Goal: Task Accomplishment & Management: Use online tool/utility

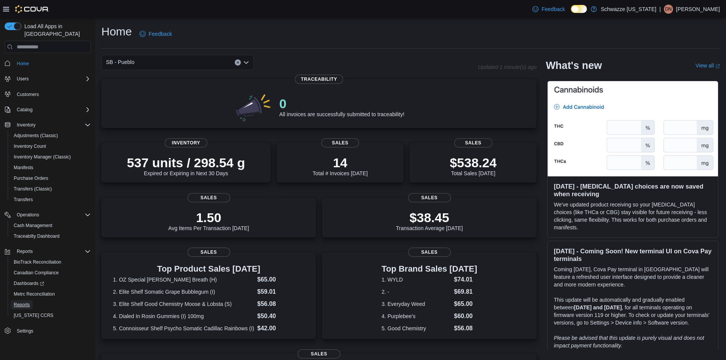
drag, startPoint x: 26, startPoint y: 295, endPoint x: 306, endPoint y: 149, distance: 315.4
click at [26, 302] on span "Reports" at bounding box center [22, 305] width 16 height 6
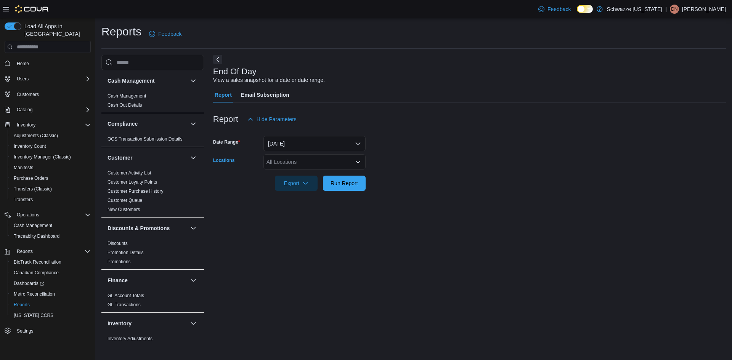
click at [307, 161] on div "All Locations" at bounding box center [314, 161] width 102 height 15
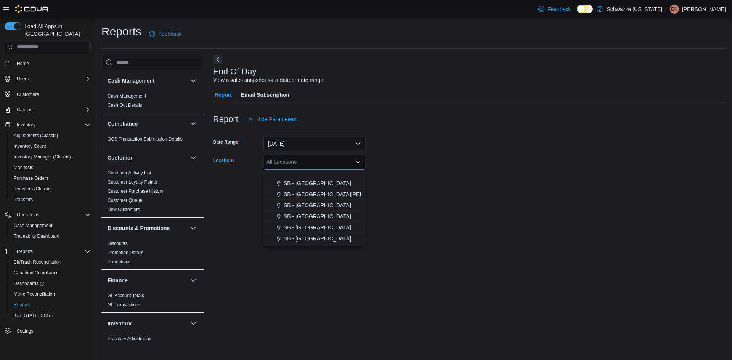
scroll to position [366, 0]
click at [301, 174] on span "SB - Pueblo" at bounding box center [301, 174] width 29 height 8
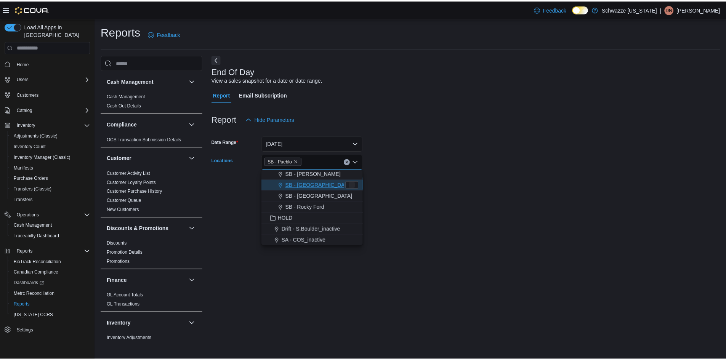
scroll to position [355, 0]
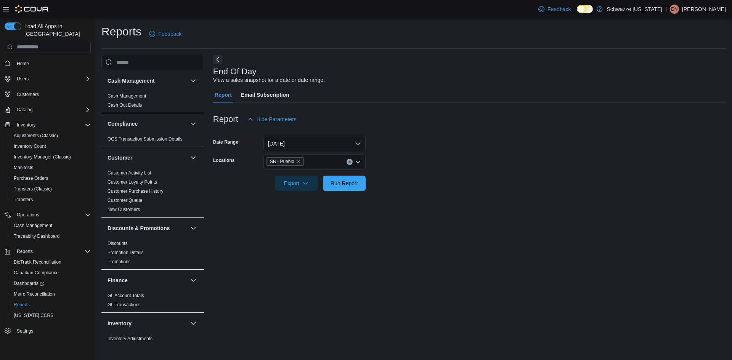
click at [409, 188] on form "Date Range Today Locations SB - Pueblo Export Run Report" at bounding box center [469, 159] width 513 height 64
click at [338, 187] on span "Run Report" at bounding box center [343, 183] width 27 height 8
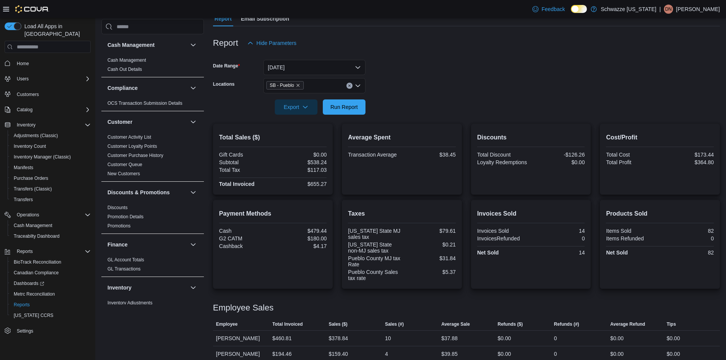
scroll to position [84, 0]
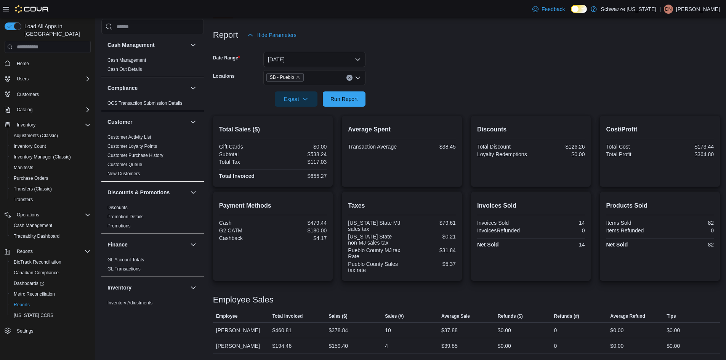
click at [484, 80] on form "Date Range Today Locations SB - Pueblo Export Run Report" at bounding box center [466, 75] width 507 height 64
click at [452, 79] on form "Date Range Today Locations SB - Pueblo Export Run Report" at bounding box center [466, 75] width 507 height 64
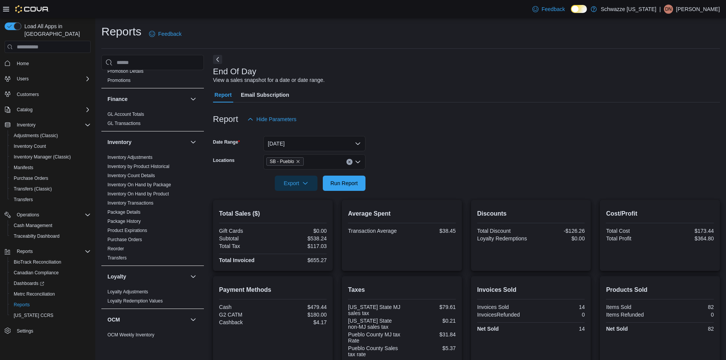
scroll to position [156, 0]
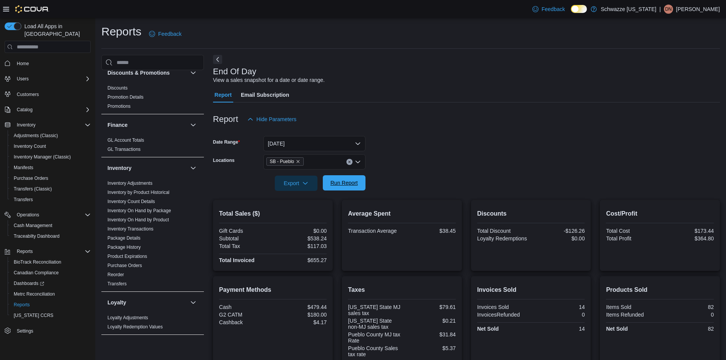
click at [350, 185] on span "Run Report" at bounding box center [343, 183] width 27 height 8
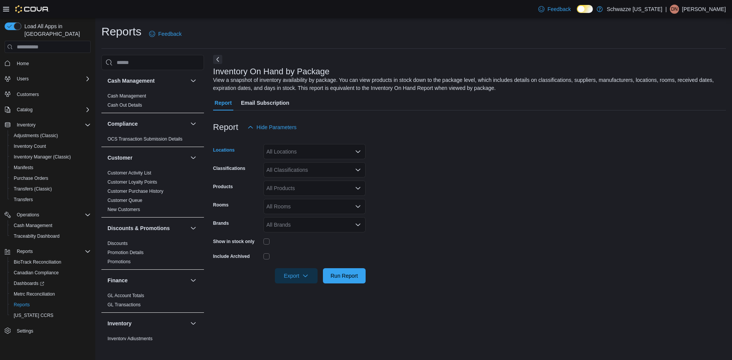
click at [292, 154] on div "All Locations" at bounding box center [314, 151] width 102 height 15
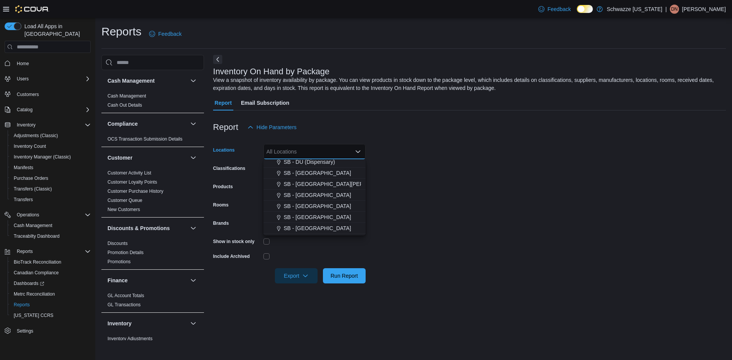
scroll to position [366, 0]
click at [304, 163] on span "SB - Pueblo" at bounding box center [301, 164] width 29 height 8
click at [408, 166] on form "Locations SB - [GEOGRAPHIC_DATA] Combo box. Selected. SB - Pueblo. Press Backsp…" at bounding box center [469, 209] width 513 height 149
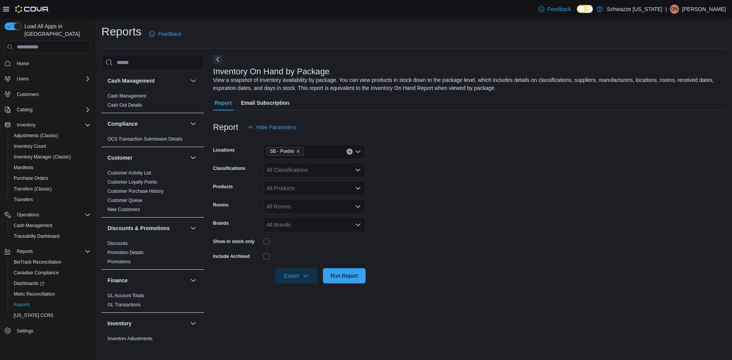
click at [291, 172] on div "All Classifications" at bounding box center [314, 169] width 102 height 15
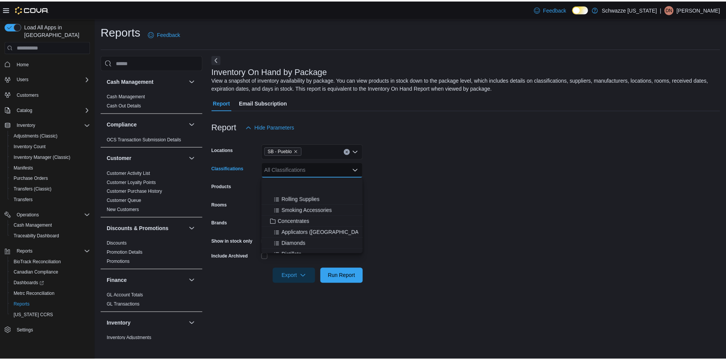
scroll to position [191, 0]
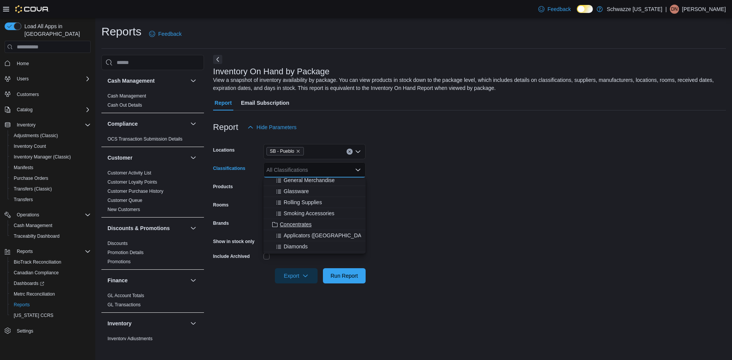
click at [290, 228] on span "Concentrates" at bounding box center [296, 225] width 32 height 8
drag, startPoint x: 422, startPoint y: 228, endPoint x: 417, endPoint y: 231, distance: 6.3
click at [420, 230] on form "Locations SB - Pueblo Classifications Concentrates Combo box. Selected. Concent…" at bounding box center [469, 209] width 513 height 149
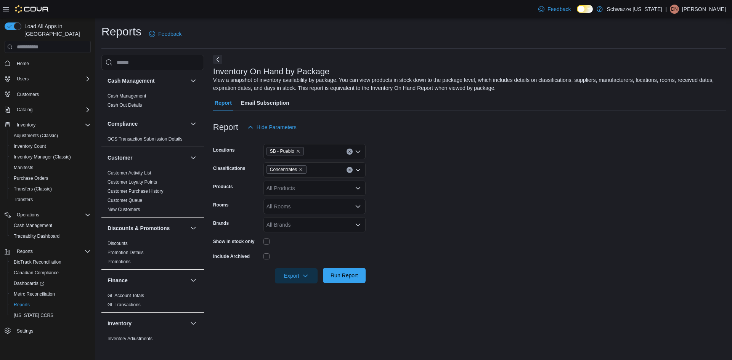
click at [347, 277] on span "Run Report" at bounding box center [343, 276] width 27 height 8
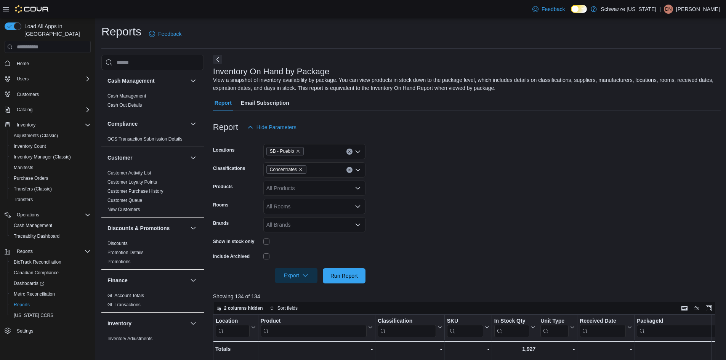
click at [298, 274] on span "Export" at bounding box center [296, 275] width 34 height 15
click at [299, 291] on span "Export to Excel" at bounding box center [297, 291] width 34 height 6
click at [300, 170] on icon "Remove Concentrates from selection in this group" at bounding box center [300, 169] width 5 height 5
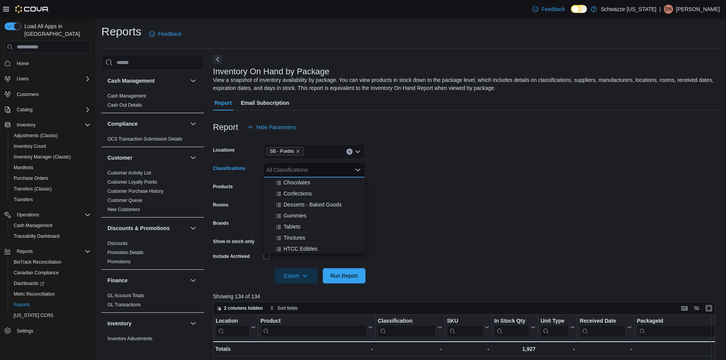
scroll to position [534, 0]
click at [294, 224] on span "Pre-Rolled" at bounding box center [292, 224] width 25 height 8
click at [399, 224] on form "Locations SB - Pueblo Classifications Pre-Rolled Combo box. Selected. Pre-Rolle…" at bounding box center [467, 209] width 508 height 149
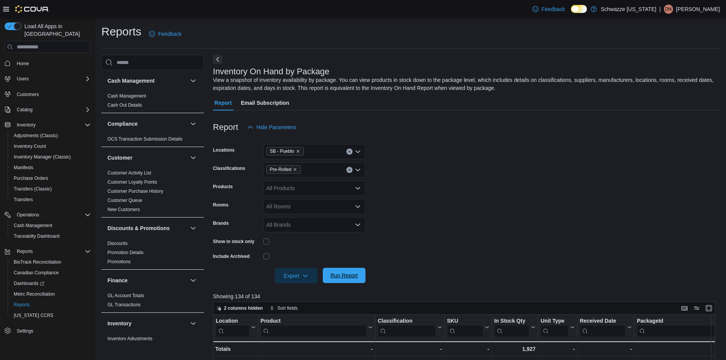
click at [348, 277] on span "Run Report" at bounding box center [343, 276] width 27 height 8
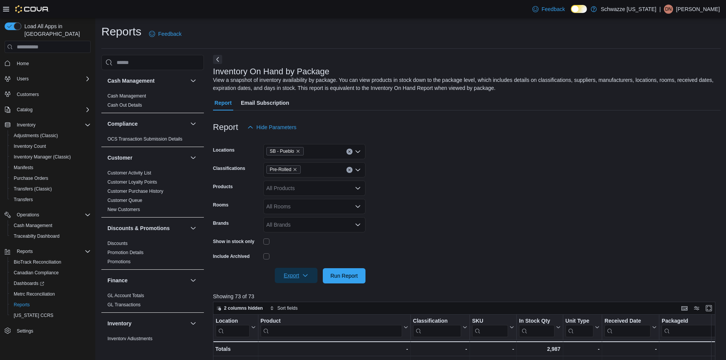
click at [293, 282] on span "Export" at bounding box center [296, 275] width 34 height 15
click at [306, 291] on span "Export to Excel" at bounding box center [297, 291] width 34 height 6
